Goal: Task Accomplishment & Management: Complete application form

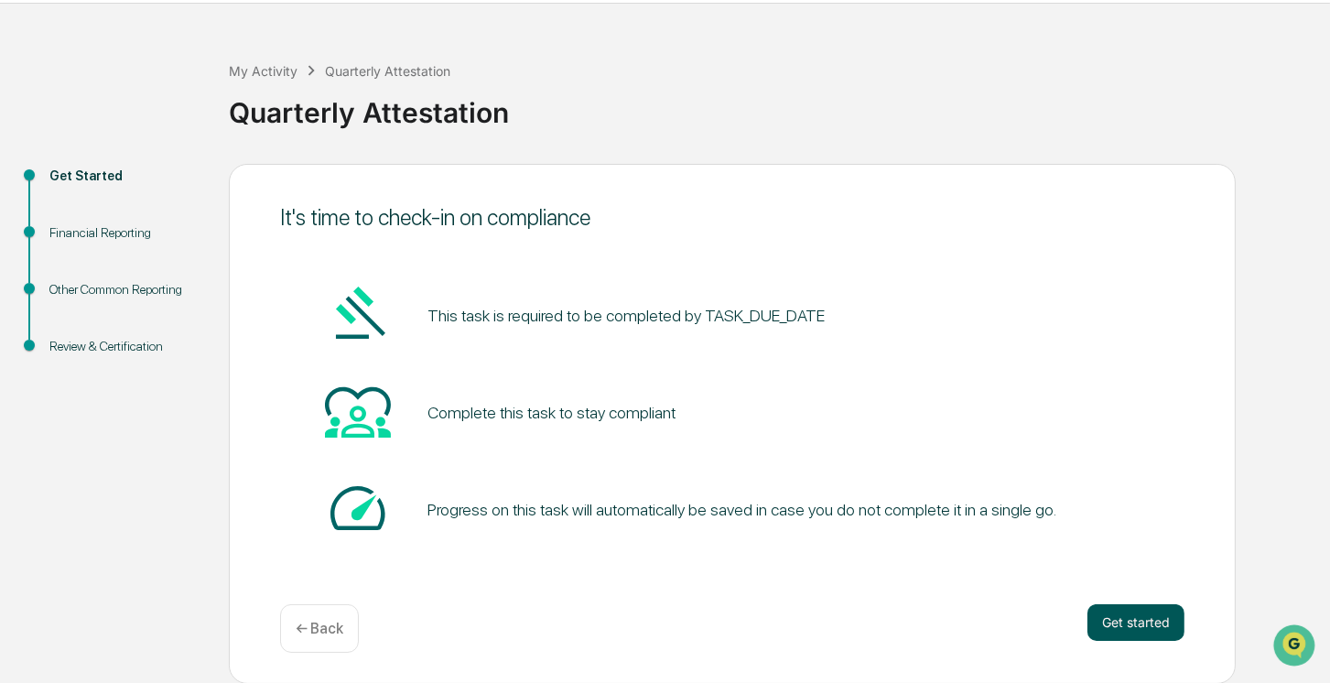
click at [1118, 623] on button "Get started" at bounding box center [1135, 622] width 97 height 37
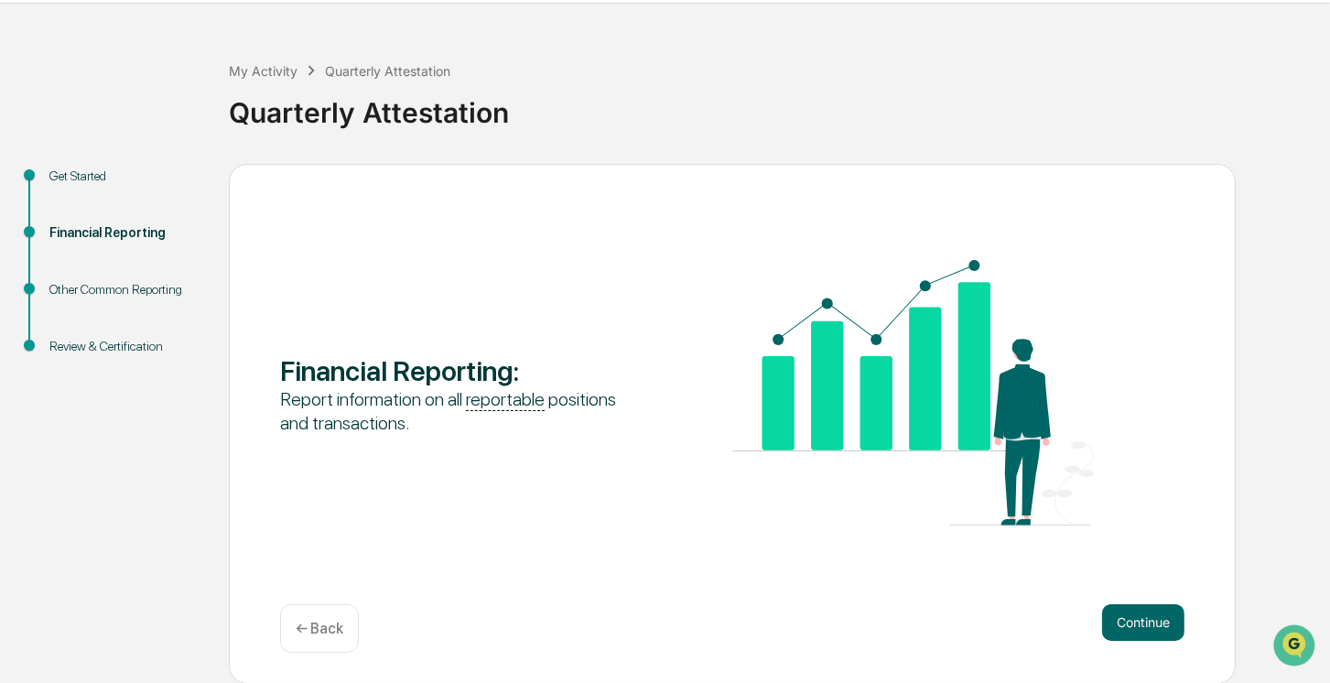
click at [1118, 623] on button "Continue" at bounding box center [1143, 622] width 82 height 37
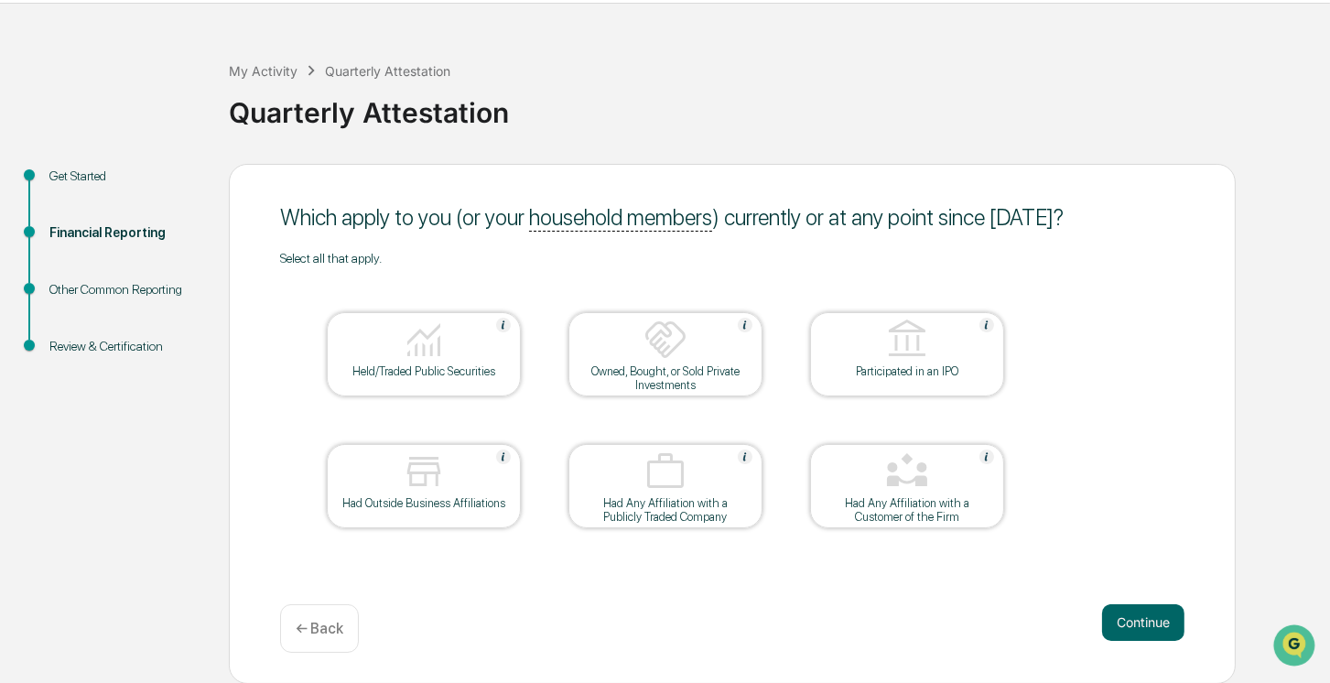
click at [1118, 623] on button "Continue" at bounding box center [1143, 622] width 82 height 37
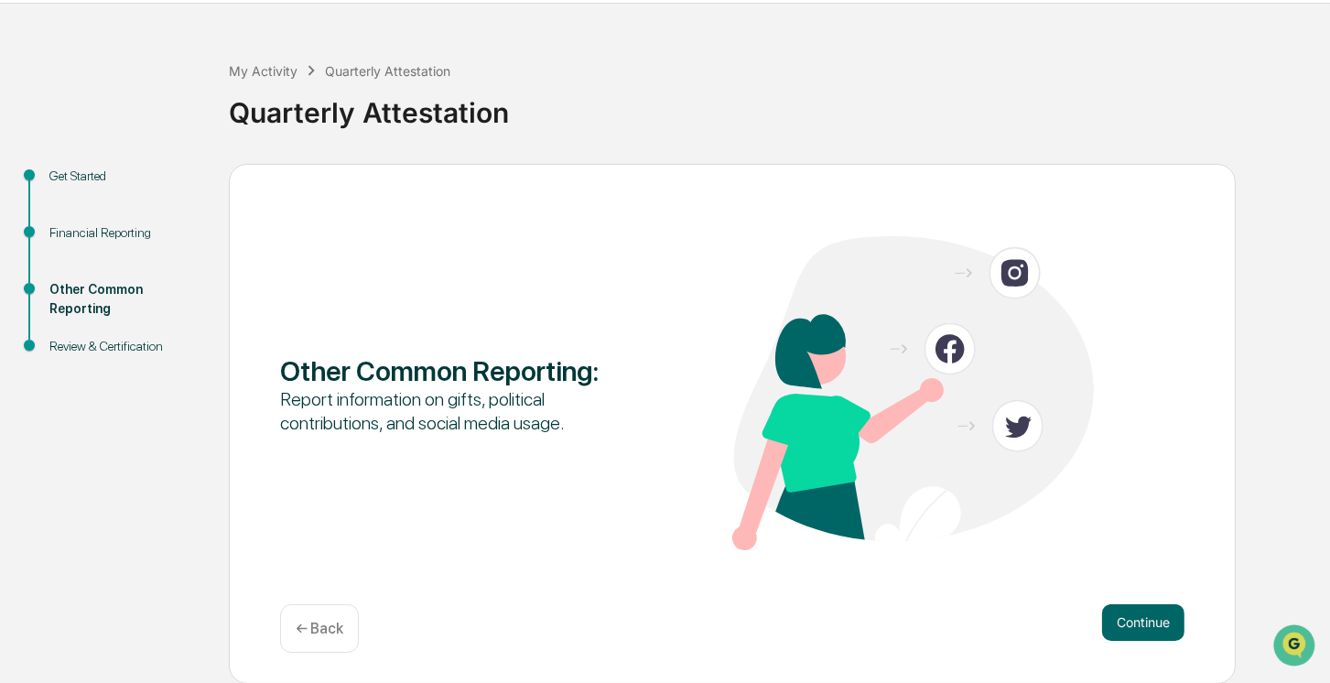
click at [1118, 623] on button "Continue" at bounding box center [1143, 622] width 82 height 37
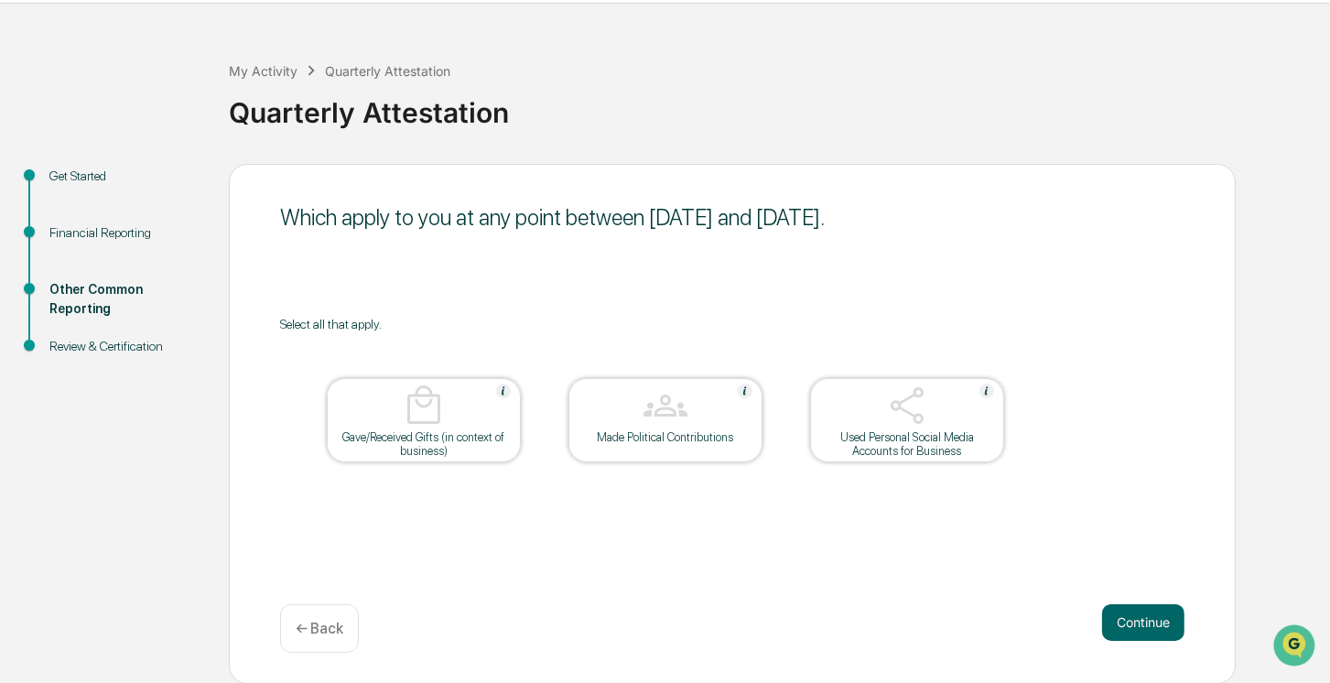
click at [1118, 623] on button "Continue" at bounding box center [1143, 622] width 82 height 37
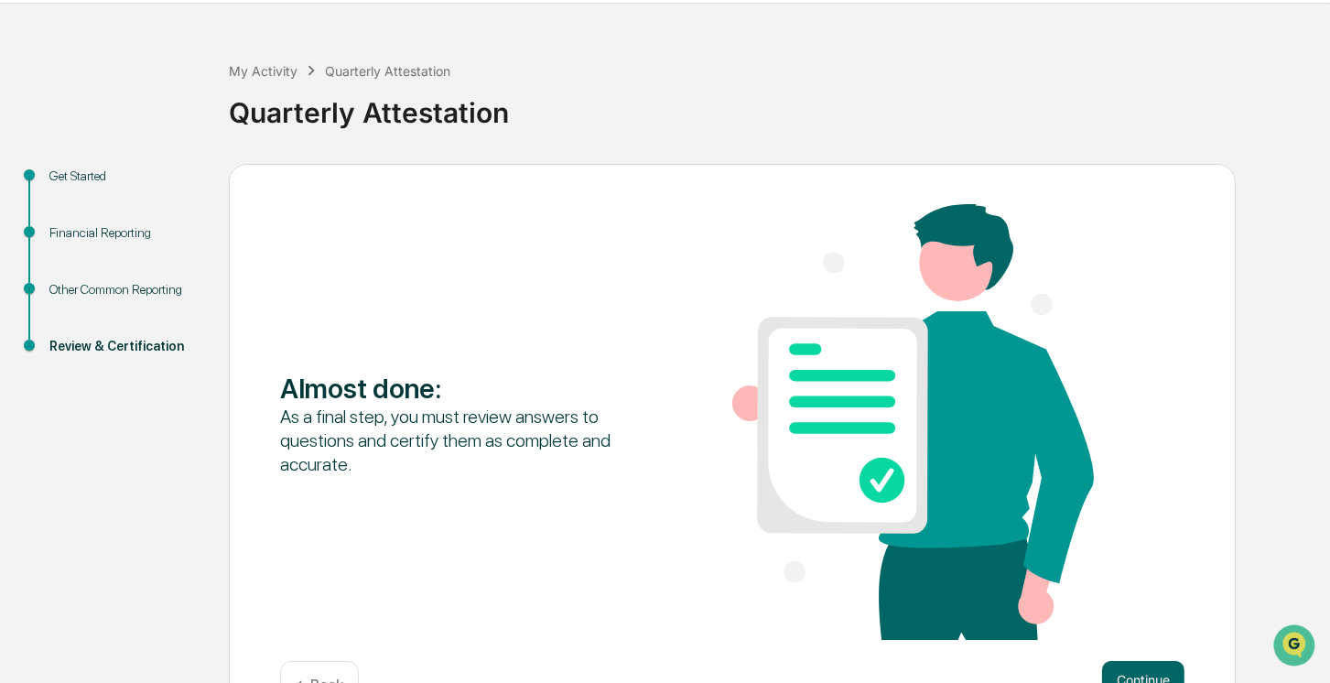
click at [1118, 623] on div "Almost done : As a final step, you must review answers to questions and certify…" at bounding box center [732, 423] width 904 height 439
click at [1150, 672] on button "Continue" at bounding box center [1143, 679] width 82 height 37
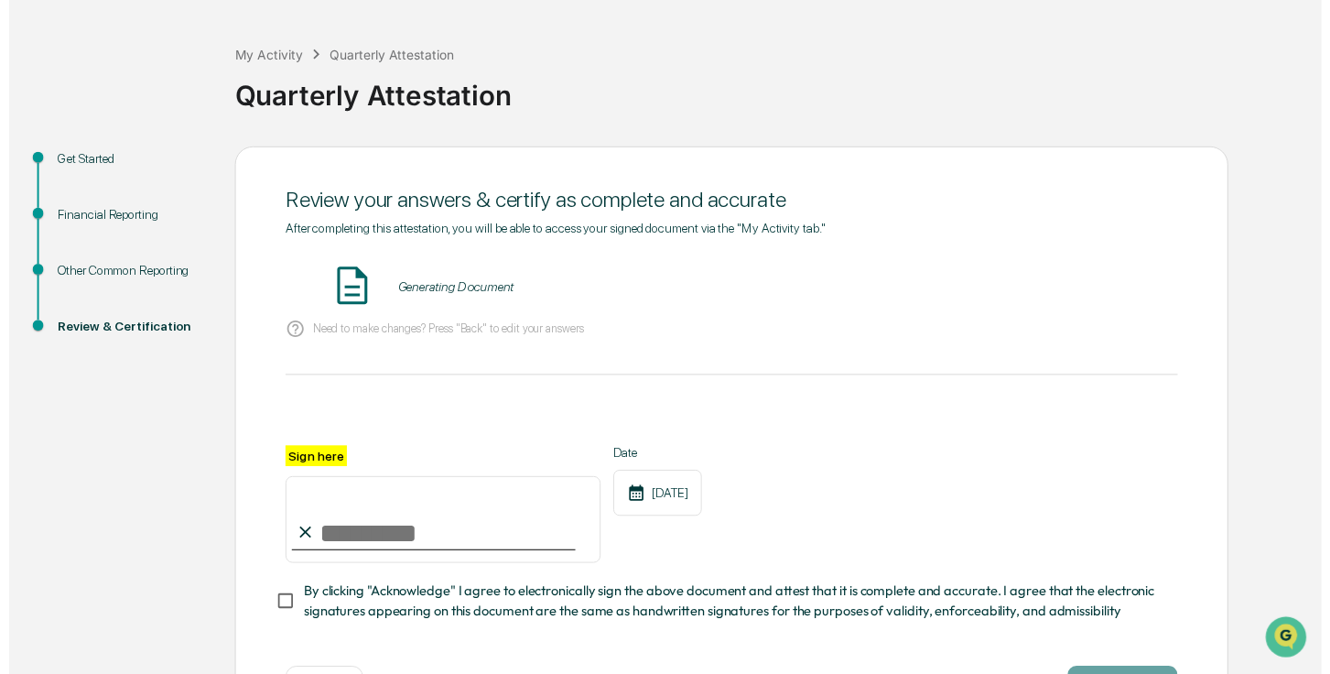
scroll to position [146, 0]
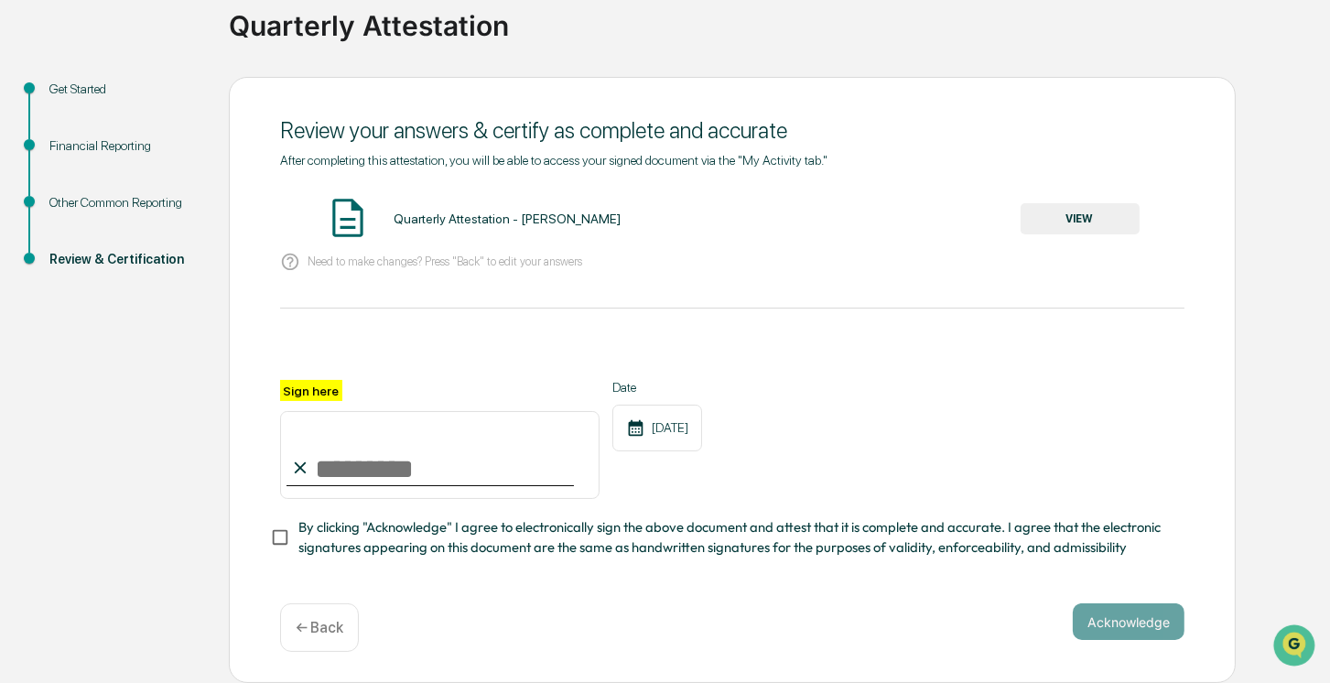
click at [403, 470] on input "Sign here" at bounding box center [439, 455] width 319 height 88
type input "**********"
click at [267, 529] on div "**********" at bounding box center [732, 380] width 1007 height 607
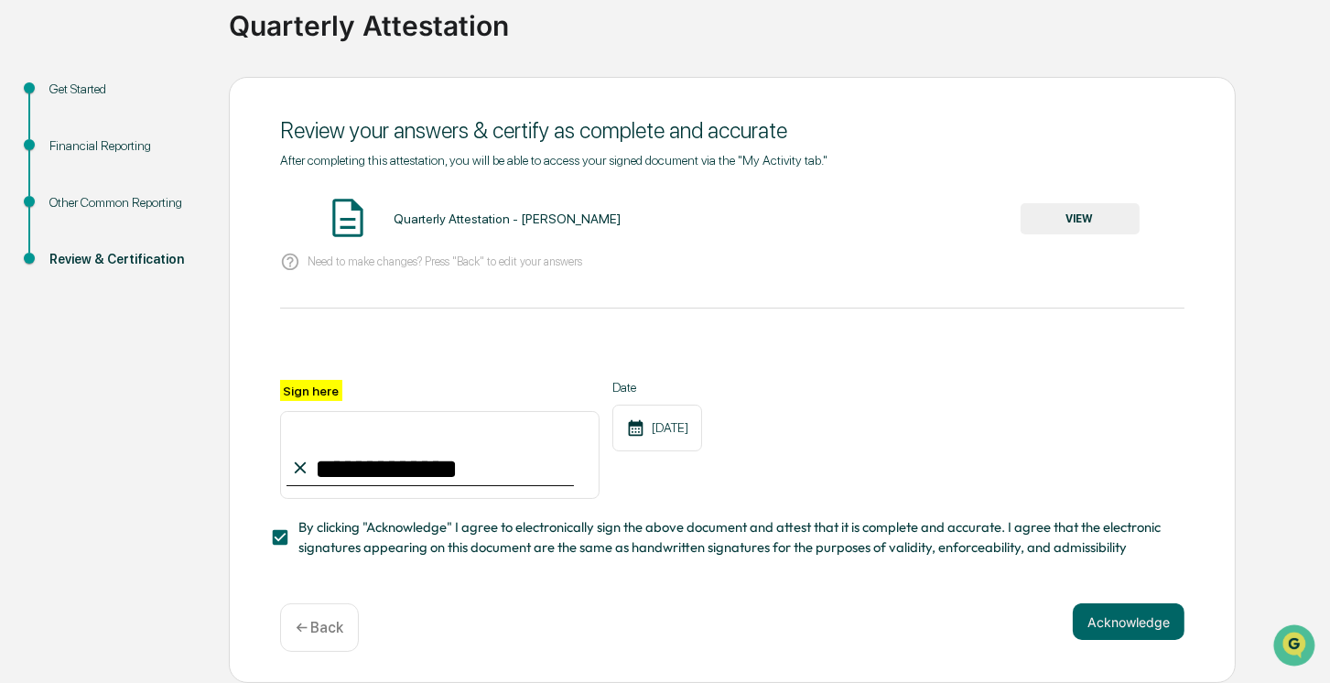
click at [1068, 223] on button "VIEW" at bounding box center [1080, 218] width 119 height 31
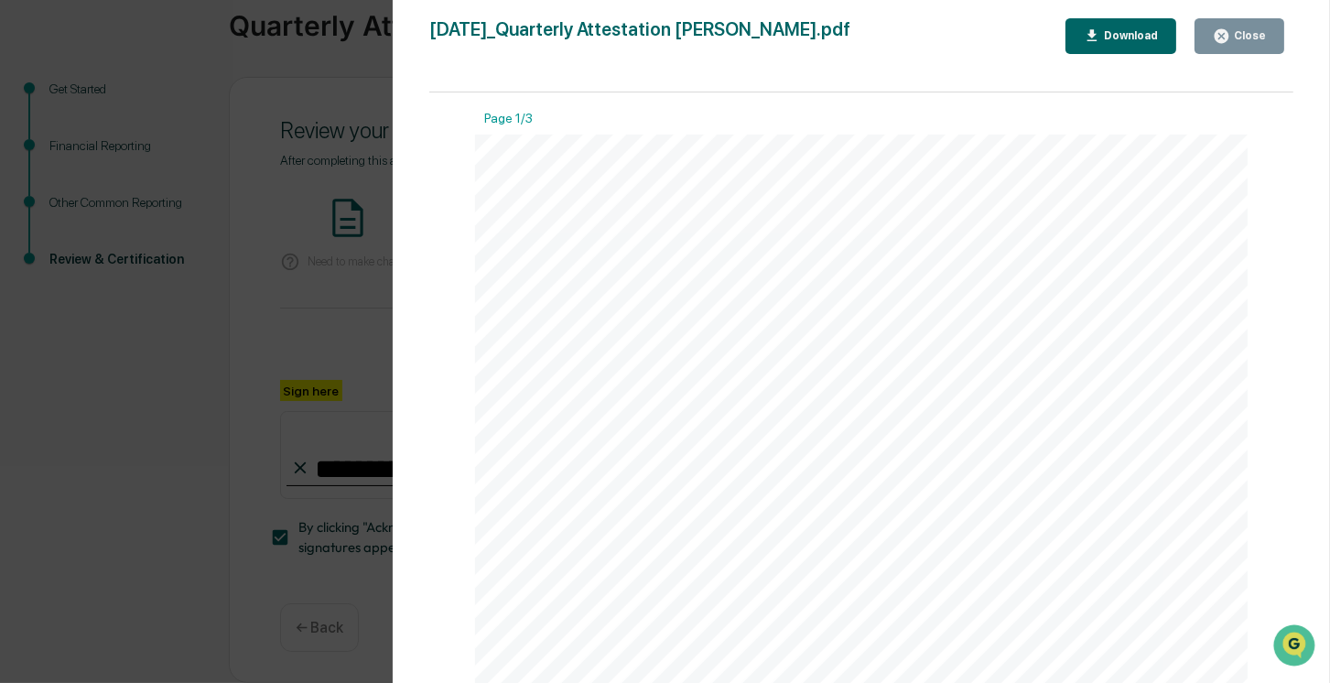
click at [1258, 48] on button "Close" at bounding box center [1239, 36] width 90 height 36
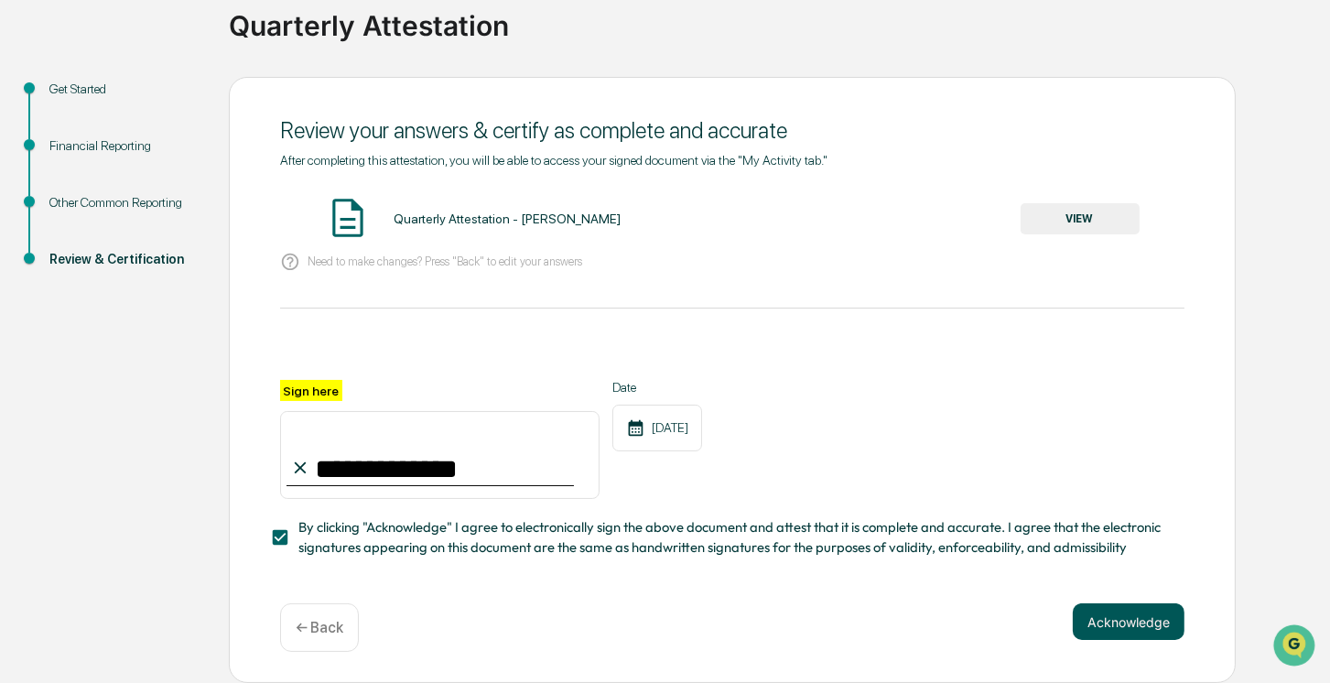
click at [1115, 619] on button "Acknowledge" at bounding box center [1129, 621] width 112 height 37
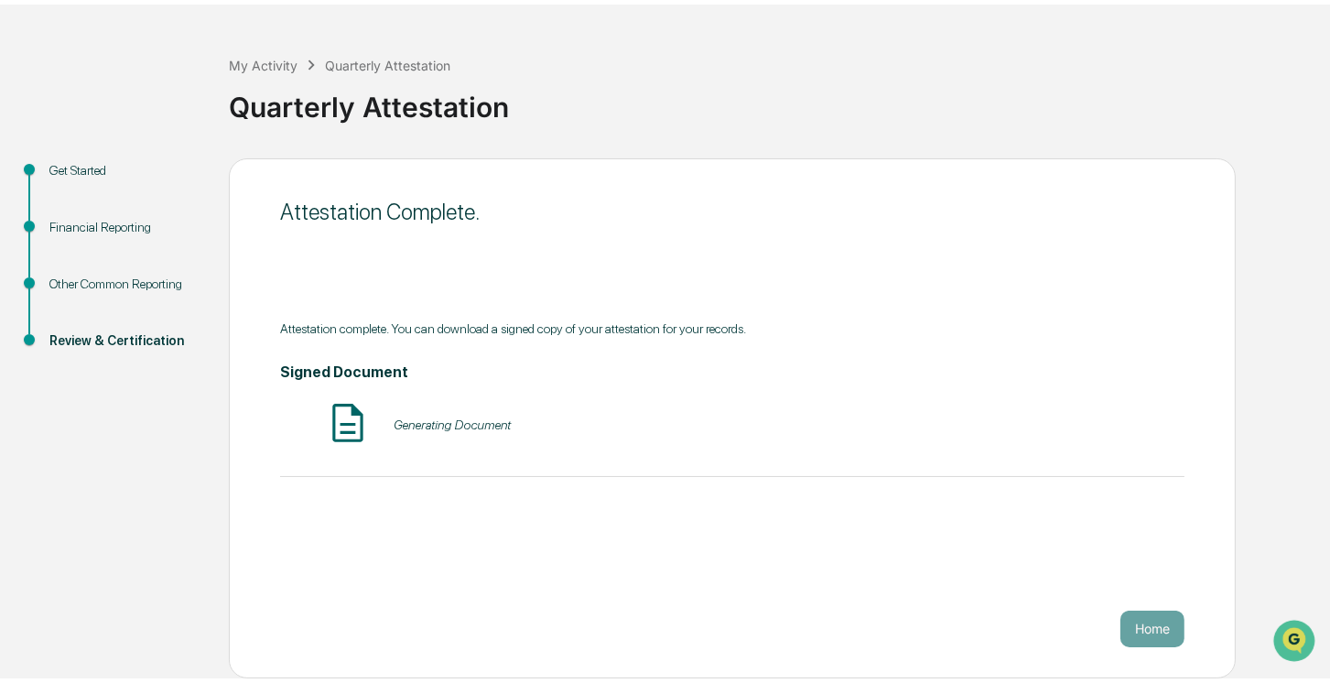
scroll to position [54, 0]
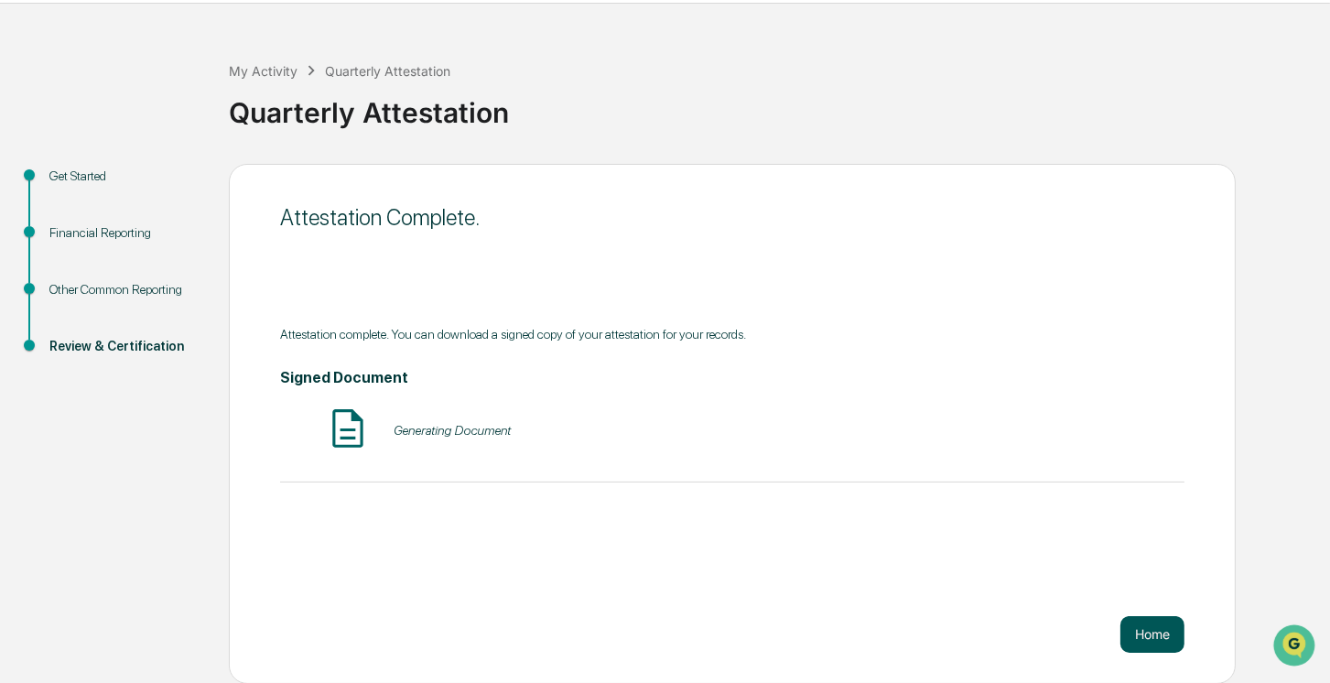
click at [1148, 628] on button "Home" at bounding box center [1152, 634] width 64 height 37
